Goal: Navigation & Orientation: Find specific page/section

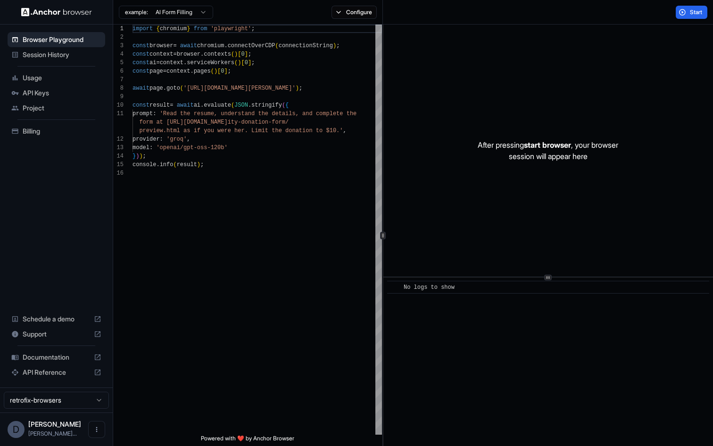
scroll to position [85, 0]
click at [56, 56] on span "Session History" at bounding box center [62, 54] width 79 height 9
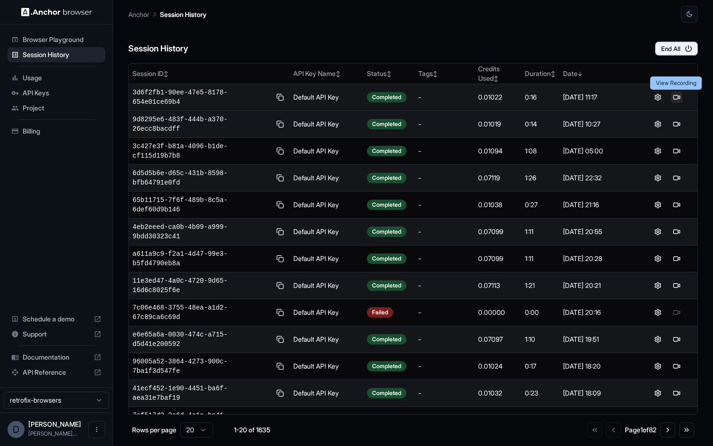
click at [679, 96] on button at bounding box center [676, 97] width 11 height 11
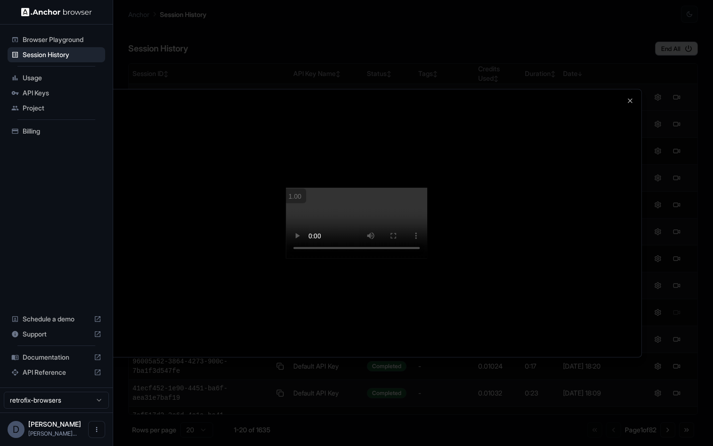
click at [427, 228] on video at bounding box center [357, 223] width 142 height 71
click at [631, 99] on icon "button" at bounding box center [631, 101] width 4 height 4
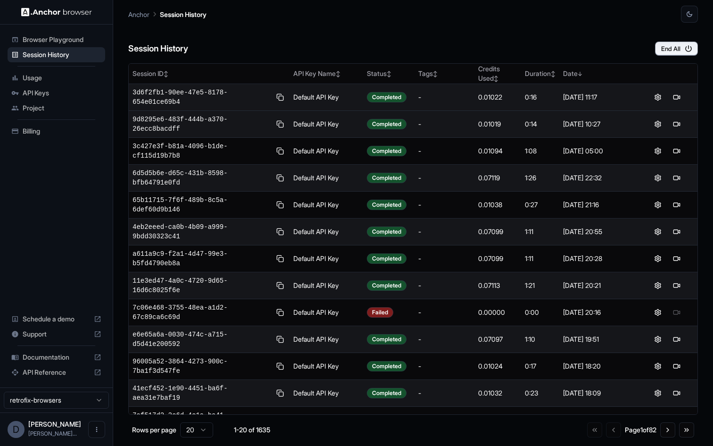
click at [374, 39] on div "Session History End All" at bounding box center [413, 39] width 570 height 33
click at [674, 97] on button at bounding box center [676, 97] width 11 height 11
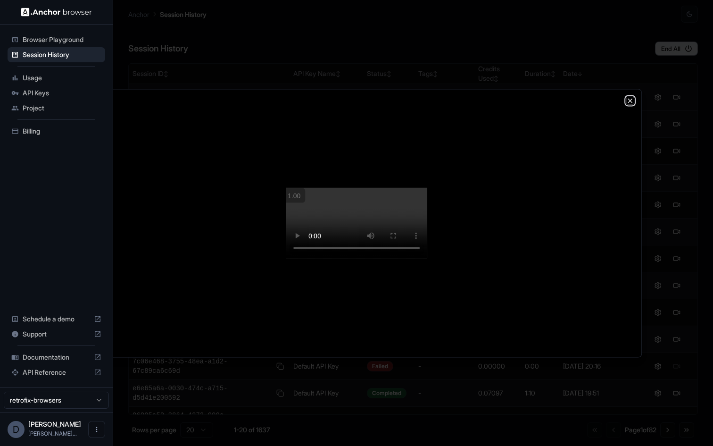
click at [629, 97] on icon "button" at bounding box center [631, 101] width 8 height 8
